Goal: Task Accomplishment & Management: Manage account settings

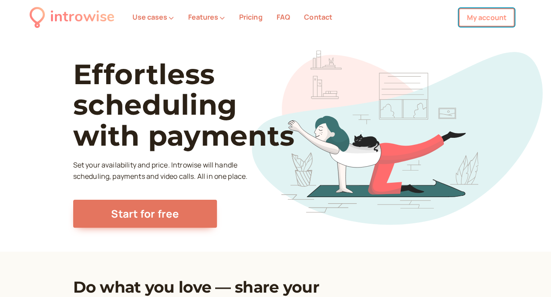
click at [495, 19] on link "My account" at bounding box center [487, 17] width 56 height 18
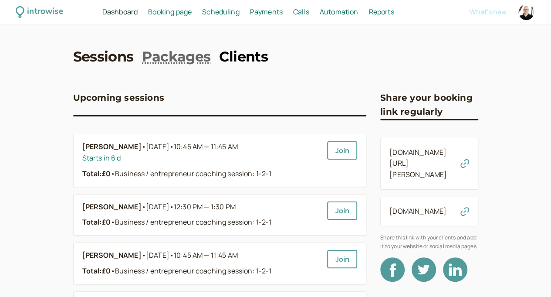
click at [219, 54] on link "Clients" at bounding box center [243, 57] width 49 height 20
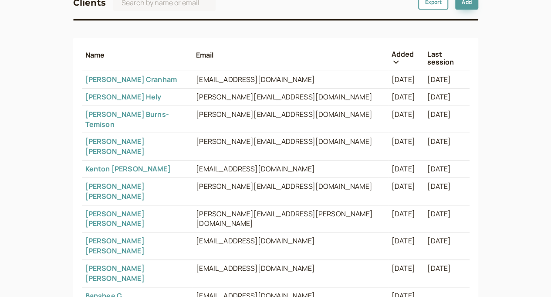
scroll to position [90, 0]
click at [85, 208] on link "Jennifer Hofmann" at bounding box center [114, 218] width 59 height 20
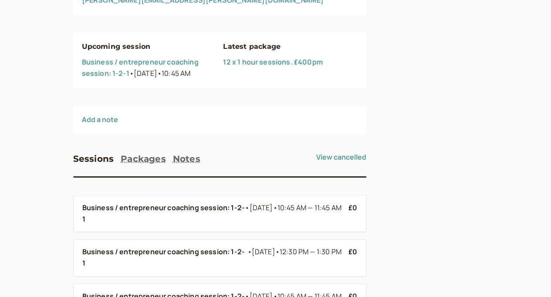
scroll to position [129, 0]
click at [245, 64] on link "12 x 1 hour sessions. £400pm" at bounding box center [272, 63] width 99 height 10
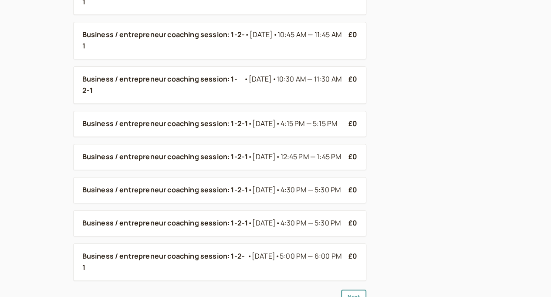
scroll to position [317, 0]
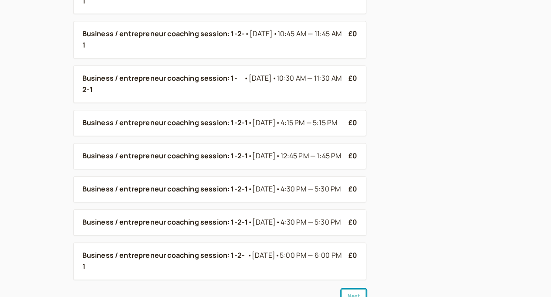
click at [341, 289] on button "Next" at bounding box center [353, 296] width 25 height 15
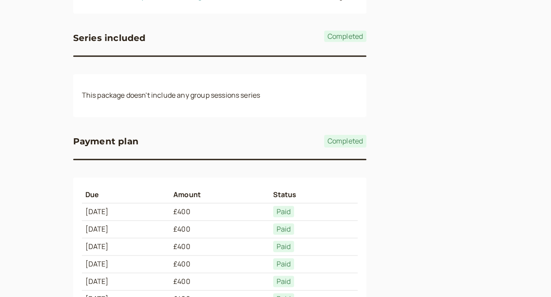
scroll to position [329, 0]
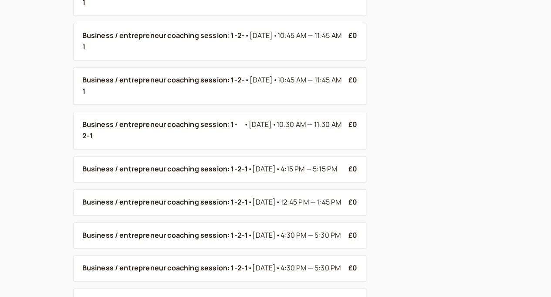
scroll to position [399, 0]
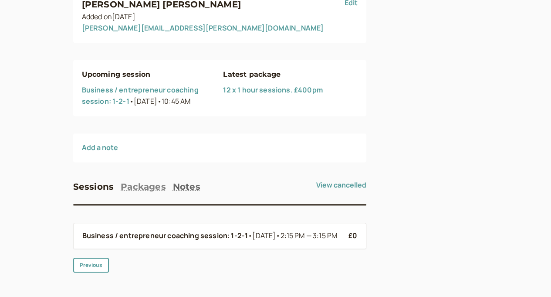
scroll to position [104, 0]
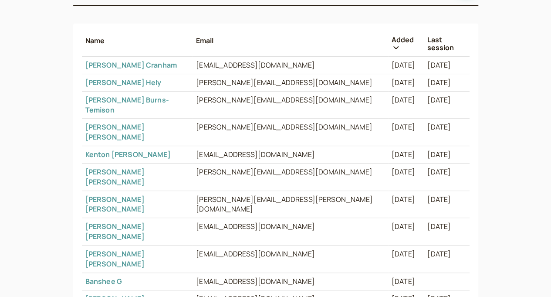
scroll to position [90, 0]
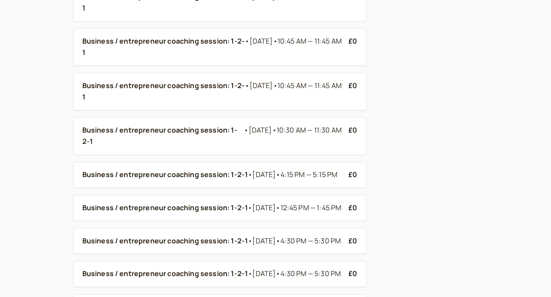
scroll to position [399, 0]
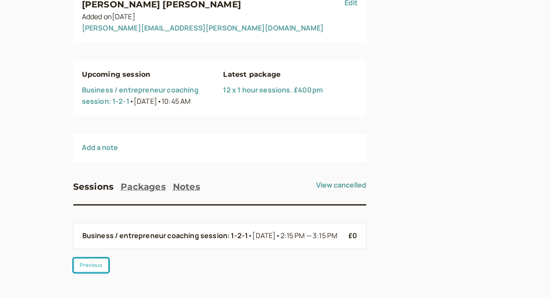
click at [73, 265] on button "Previous" at bounding box center [91, 265] width 36 height 15
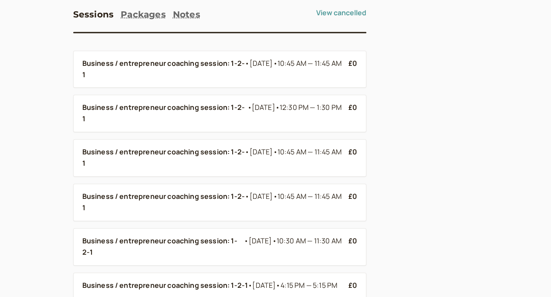
scroll to position [275, 0]
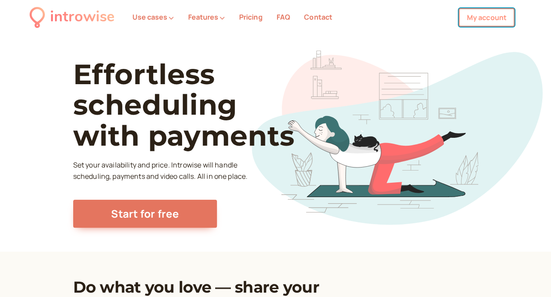
click at [485, 16] on link "My account" at bounding box center [487, 17] width 56 height 18
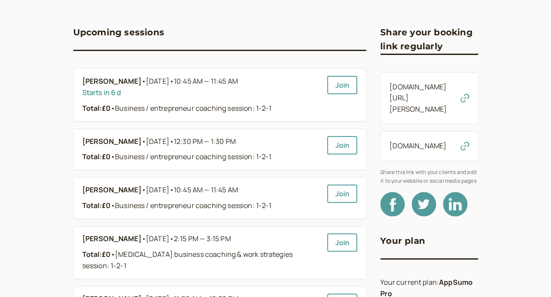
scroll to position [70, 0]
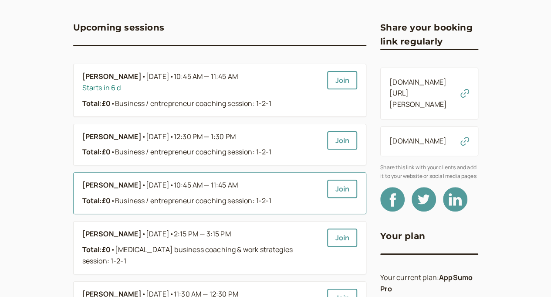
click at [246, 193] on link "[PERSON_NAME] • [DATE] • 10:45 AM — 11:45 AM Total: £0 • Business / entrepreneu…" at bounding box center [201, 193] width 238 height 27
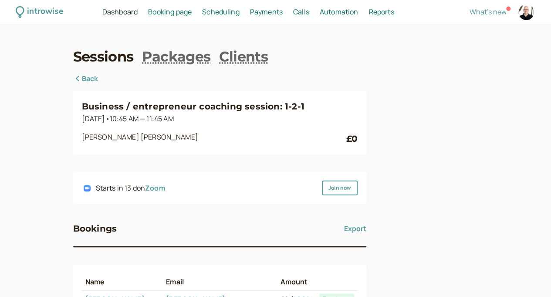
scroll to position [142, 0]
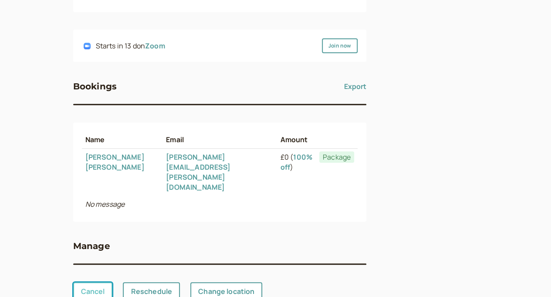
click at [73, 282] on link "Cancel" at bounding box center [93, 291] width 40 height 18
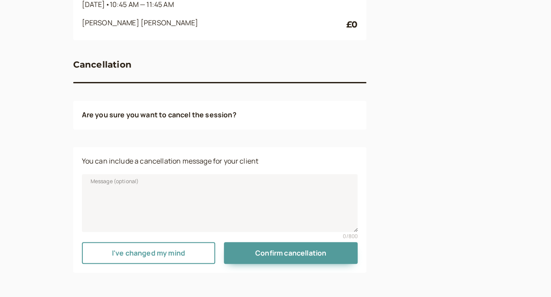
scroll to position [116, 0]
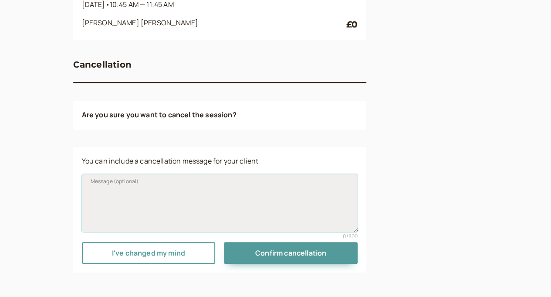
click at [174, 201] on textarea "Message (optional)" at bounding box center [220, 203] width 276 height 58
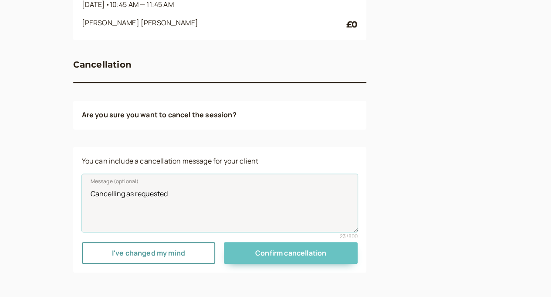
type textarea "Cancelling as requested"
click at [267, 255] on span "Confirm cancellation" at bounding box center [290, 253] width 71 height 10
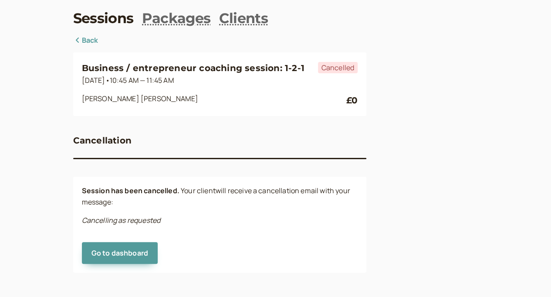
scroll to position [41, 0]
